Goal: Task Accomplishment & Management: Manage account settings

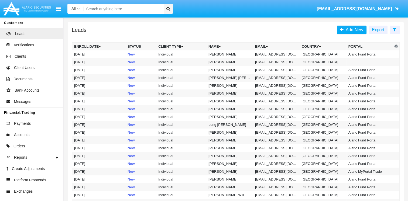
click at [106, 11] on input "Search" at bounding box center [123, 9] width 78 height 10
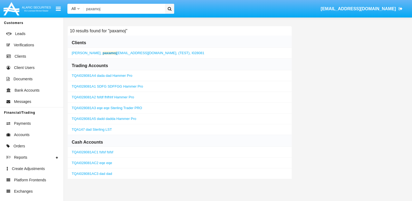
type input "paxamoj"
click at [103, 51] on b "paxamoj" at bounding box center [110, 53] width 14 height 4
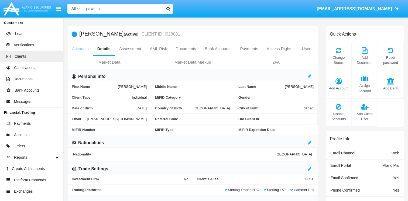
click at [85, 51] on link "Accounts" at bounding box center [80, 48] width 25 height 13
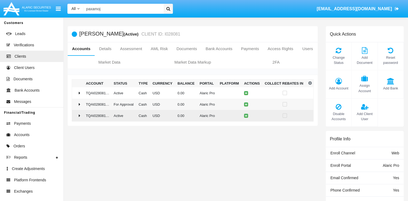
click at [81, 117] on div at bounding box center [77, 115] width 7 height 4
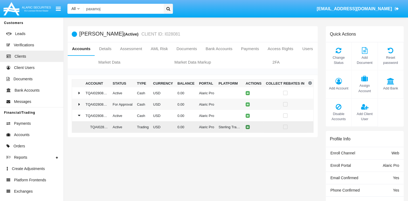
click at [246, 128] on icon at bounding box center [247, 127] width 2 height 2
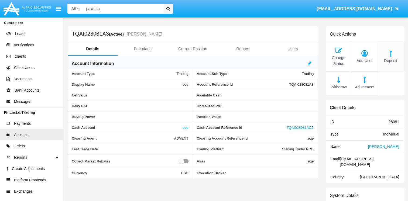
click at [389, 57] on div "Deposit" at bounding box center [391, 56] width 26 height 29
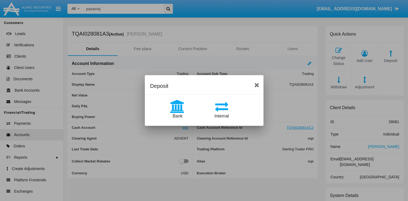
click at [184, 106] on icon at bounding box center [177, 106] width 27 height 13
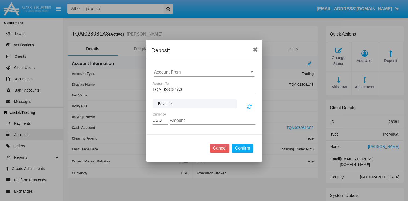
click at [183, 74] on input "Account From" at bounding box center [204, 72] width 100 height 5
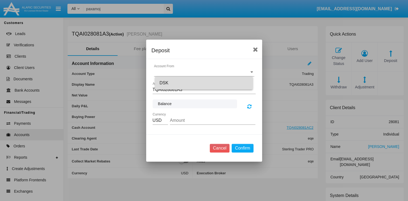
click at [183, 83] on div "DSK" at bounding box center [203, 83] width 89 height 13
type input "DSK"
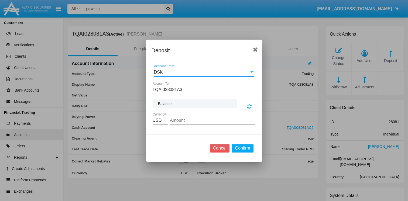
drag, startPoint x: 182, startPoint y: 112, endPoint x: 182, endPoint y: 117, distance: 4.6
click at [182, 116] on div "Amount" at bounding box center [212, 119] width 85 height 12
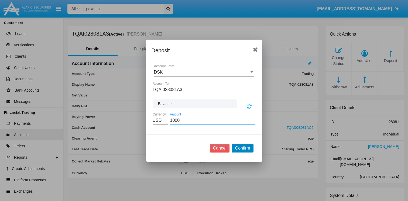
type input "1000.00"
click at [241, 144] on button "Confirm" at bounding box center [243, 148] width 22 height 9
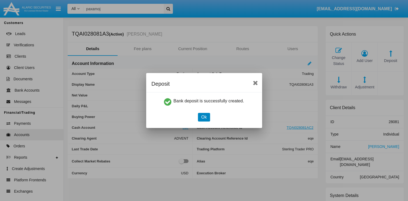
drag, startPoint x: 207, startPoint y: 117, endPoint x: 196, endPoint y: 116, distance: 10.5
click at [206, 117] on button "Ok" at bounding box center [204, 117] width 12 height 9
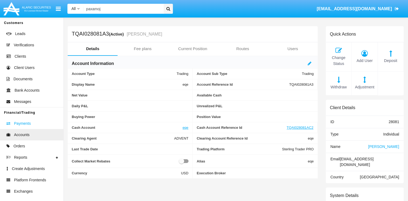
click at [36, 125] on link "Payments" at bounding box center [31, 123] width 63 height 11
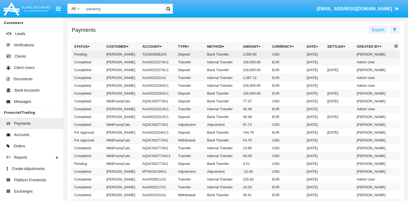
click at [117, 56] on td "[PERSON_NAME]" at bounding box center [122, 54] width 36 height 8
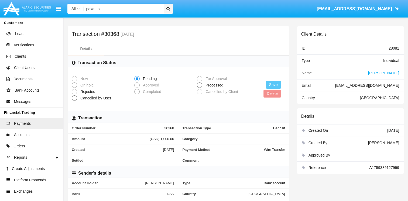
click at [200, 86] on span at bounding box center [199, 84] width 5 height 5
click at [199, 88] on input "Processed" at bounding box center [199, 88] width 0 height 0
radio input "true"
click at [271, 84] on button "Save" at bounding box center [273, 85] width 15 height 8
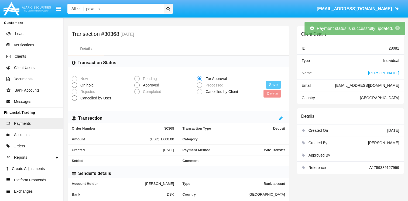
click at [141, 85] on span "Approved" at bounding box center [150, 85] width 21 height 6
click at [137, 88] on input "Approved" at bounding box center [137, 88] width 0 height 0
radio input "true"
click at [272, 86] on button "Save" at bounding box center [273, 85] width 15 height 8
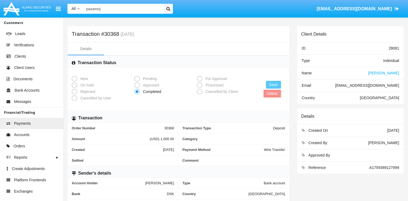
click at [385, 73] on span "[PERSON_NAME]" at bounding box center [383, 73] width 31 height 4
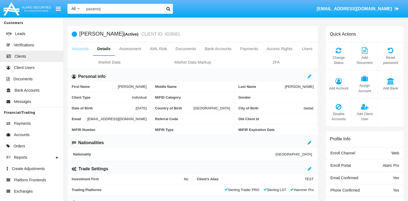
click at [81, 50] on link "Accounts" at bounding box center [80, 48] width 25 height 13
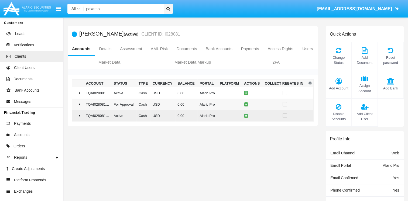
click at [86, 116] on td "TQAI028081AC2" at bounding box center [98, 116] width 28 height 12
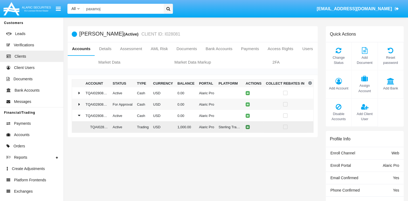
click at [247, 126] on icon at bounding box center [247, 127] width 2 height 2
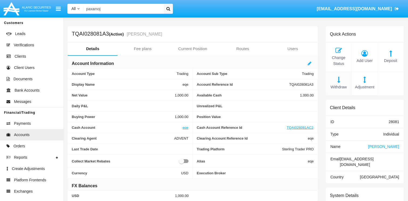
click at [339, 81] on icon at bounding box center [338, 80] width 20 height 6
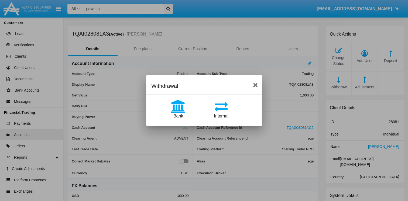
click at [182, 112] on icon at bounding box center [178, 106] width 26 height 13
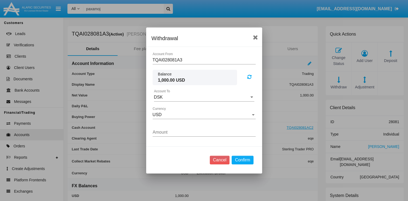
click at [168, 135] on div "Amount" at bounding box center [204, 131] width 103 height 12
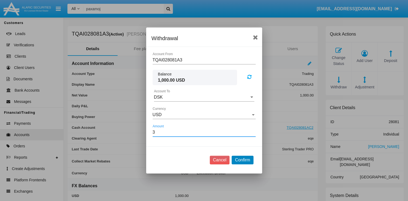
type input "3.00"
click at [240, 161] on button "Confirm" at bounding box center [243, 160] width 22 height 9
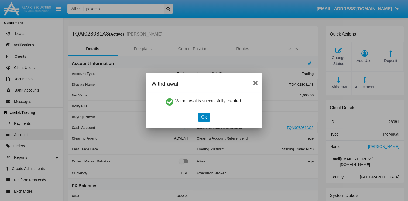
click at [205, 117] on button "Ok" at bounding box center [204, 117] width 12 height 9
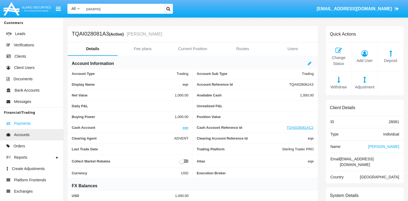
click at [35, 126] on link "Payments" at bounding box center [31, 123] width 63 height 11
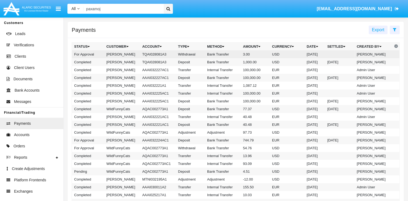
click at [122, 55] on td "[PERSON_NAME]" at bounding box center [122, 54] width 36 height 8
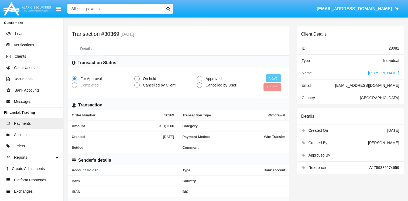
click at [194, 80] on label "On hold" at bounding box center [164, 79] width 60 height 6
click at [137, 81] on input "On hold" at bounding box center [137, 81] width 0 height 0
radio input "true"
click at [199, 79] on span at bounding box center [199, 78] width 5 height 5
click at [199, 81] on input "Approved" at bounding box center [199, 81] width 0 height 0
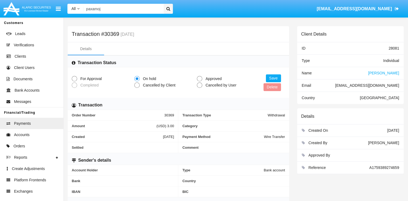
radio input "true"
click at [271, 80] on button "Save" at bounding box center [273, 78] width 15 height 8
